Goal: Task Accomplishment & Management: Manage account settings

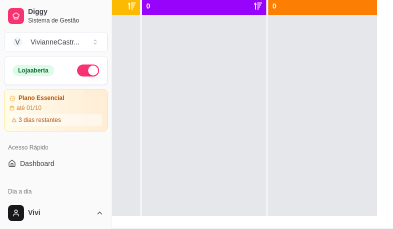
scroll to position [123, 112]
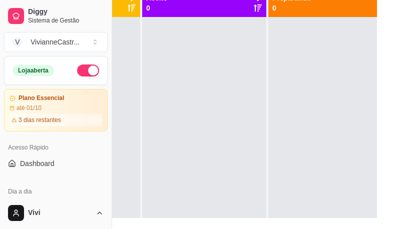
drag, startPoint x: 108, startPoint y: 88, endPoint x: 108, endPoint y: 232, distance: 144.3
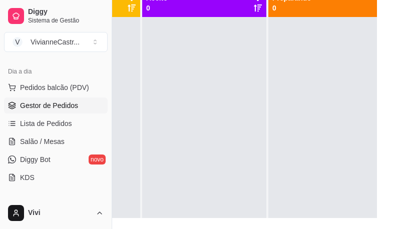
scroll to position [0, 112]
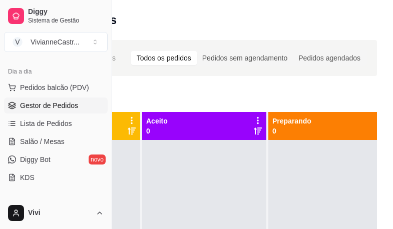
click at [186, 62] on div "Todos os pedidos" at bounding box center [164, 58] width 66 height 14
click at [131, 51] on input "Todos os pedidos" at bounding box center [131, 51] width 0 height 0
click at [293, 51] on input "Pedidos agendados" at bounding box center [293, 51] width 0 height 0
click at [197, 51] on input "Pedidos sem agendamento" at bounding box center [197, 51] width 0 height 0
click at [131, 51] on input "Todos os pedidos" at bounding box center [131, 51] width 0 height 0
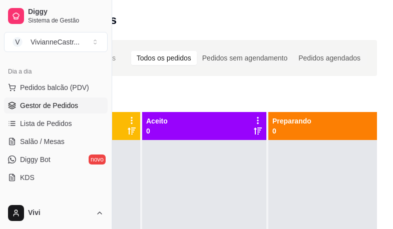
click at [293, 51] on input "Pedidos agendados" at bounding box center [293, 51] width 0 height 0
click at [197, 51] on input "Pedidos sem agendamento" at bounding box center [197, 51] width 0 height 0
click at [131, 51] on input "Todos os pedidos" at bounding box center [131, 51] width 0 height 0
click at [293, 51] on input "Pedidos agendados" at bounding box center [293, 51] width 0 height 0
click at [197, 51] on input "Pedidos sem agendamento" at bounding box center [197, 51] width 0 height 0
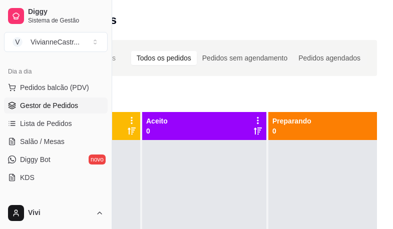
click at [131, 51] on input "Todos os pedidos" at bounding box center [131, 51] width 0 height 0
click at [293, 51] on input "Pedidos agendados" at bounding box center [293, 51] width 0 height 0
click at [197, 51] on input "Pedidos sem agendamento" at bounding box center [197, 51] width 0 height 0
click at [131, 51] on input "Todos os pedidos" at bounding box center [131, 51] width 0 height 0
click at [293, 51] on input "Pedidos agendados" at bounding box center [293, 51] width 0 height 0
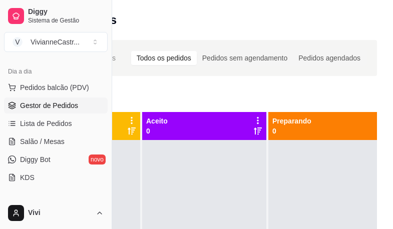
click at [197, 51] on input "Pedidos sem agendamento" at bounding box center [197, 51] width 0 height 0
click at [83, 122] on link "Lista de Pedidos" at bounding box center [56, 124] width 104 height 16
click at [67, 125] on span "Lista de Pedidos" at bounding box center [46, 124] width 52 height 10
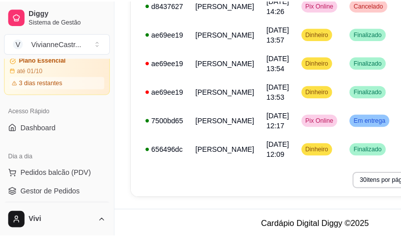
scroll to position [134, 0]
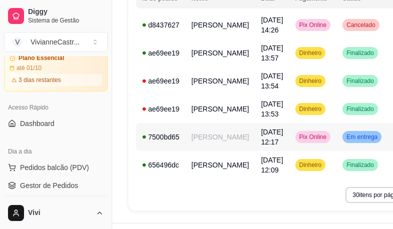
click at [261, 146] on span "[DATE] 12:17" at bounding box center [272, 137] width 22 height 18
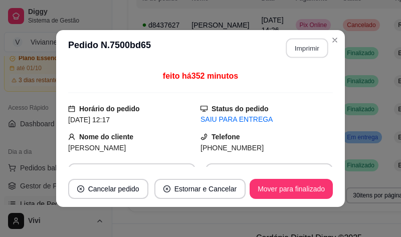
click at [303, 54] on button "Imprimir" at bounding box center [307, 49] width 42 height 20
click at [303, 52] on button "Imprimir" at bounding box center [307, 49] width 42 height 20
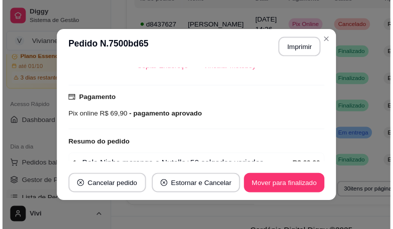
scroll to position [261, 0]
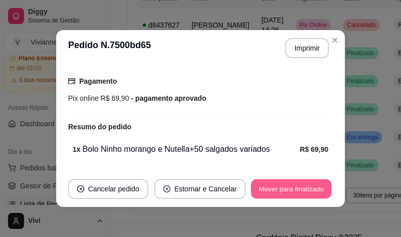
click at [299, 187] on button "Mover para finalizado" at bounding box center [291, 189] width 81 height 20
